Goal: Register for event/course

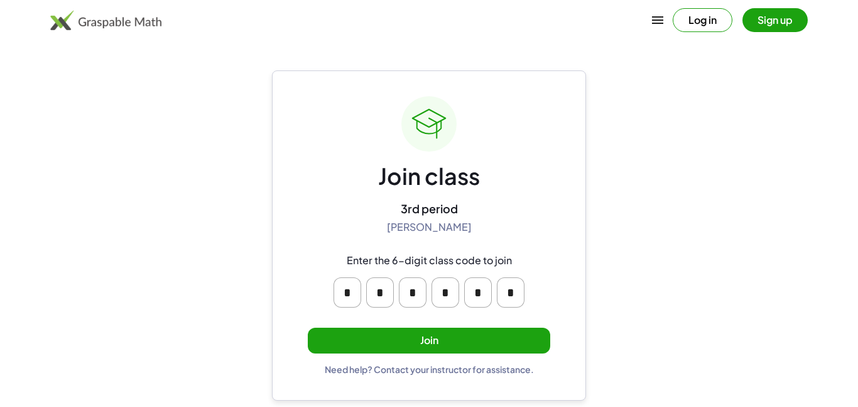
click at [535, 346] on button "Join" at bounding box center [429, 340] width 243 height 26
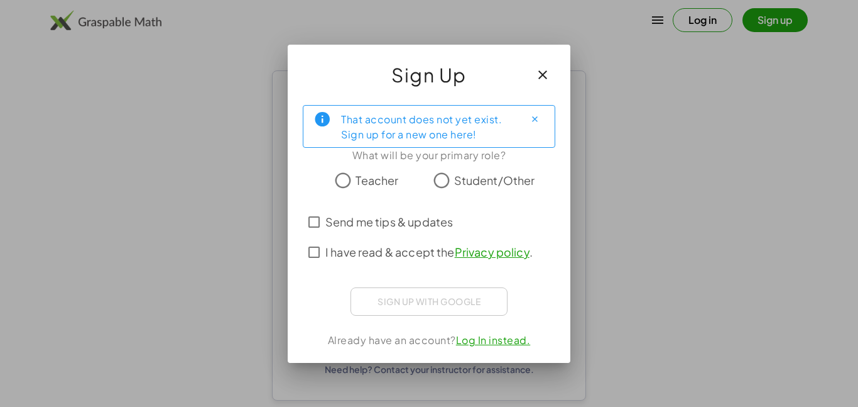
click at [466, 178] on span "Student/Other" at bounding box center [494, 180] width 81 height 17
click at [392, 244] on span "I have read & accept the Privacy policy ." at bounding box center [429, 251] width 207 height 17
